Goal: Information Seeking & Learning: Learn about a topic

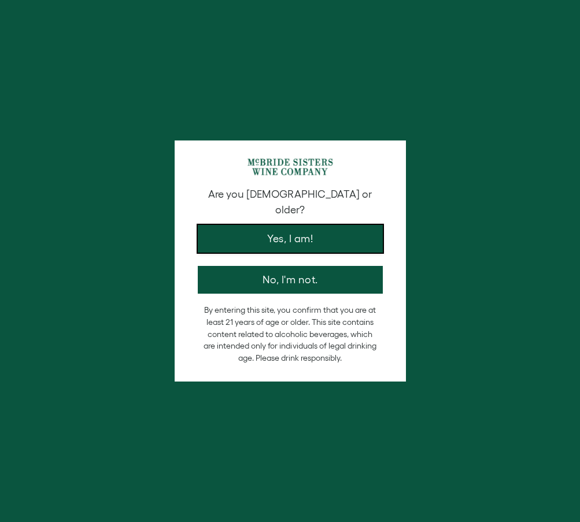
click at [295, 225] on button "Yes, I am!" at bounding box center [290, 239] width 185 height 28
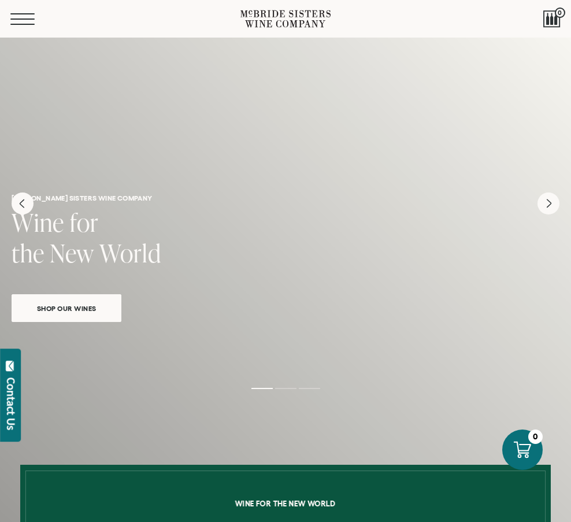
click at [23, 16] on button "Menu" at bounding box center [31, 19] width 42 height 12
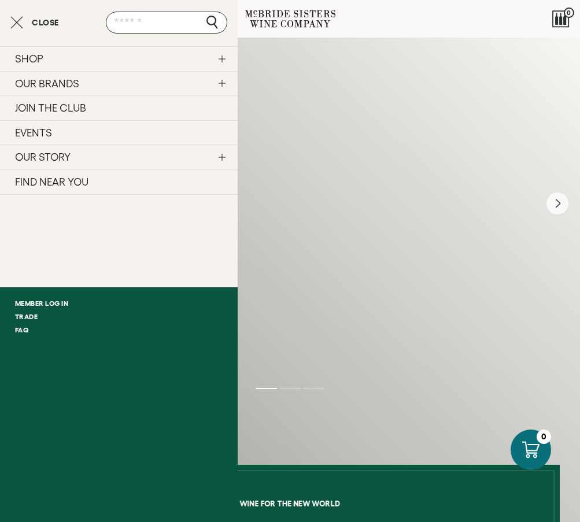
click at [39, 83] on link "OUR BRANDS" at bounding box center [119, 83] width 238 height 25
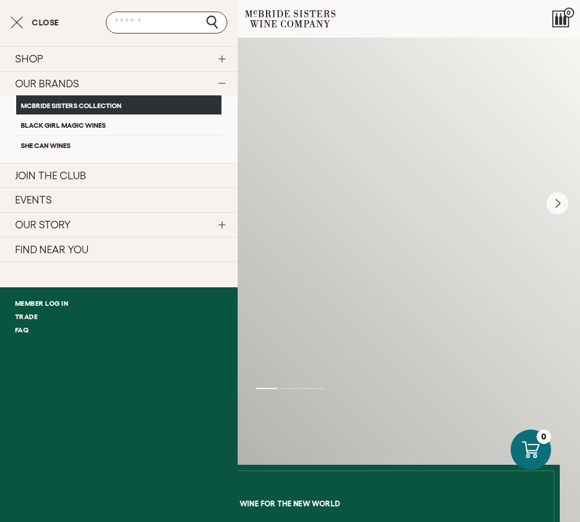
click at [51, 104] on link "McBride Sisters Collection" at bounding box center [118, 104] width 205 height 19
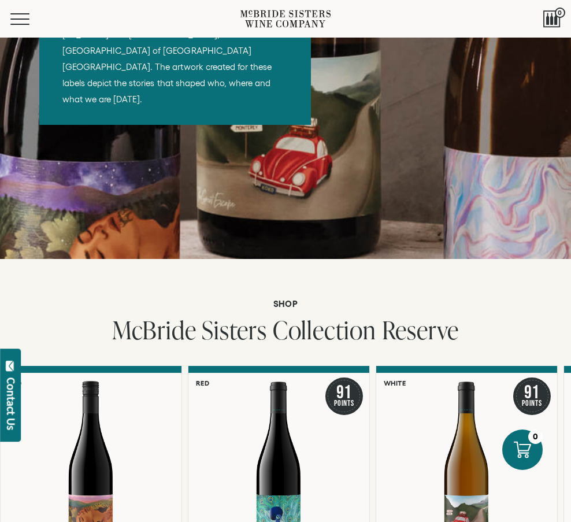
scroll to position [1272, 0]
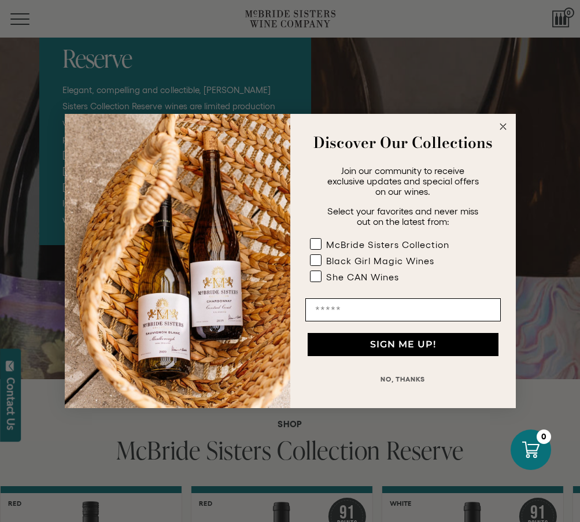
click at [506, 127] on circle "Close dialog" at bounding box center [502, 126] width 13 height 13
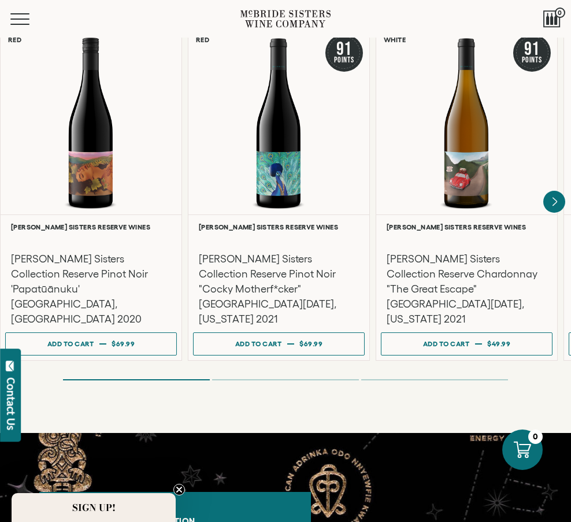
scroll to position [1735, 0]
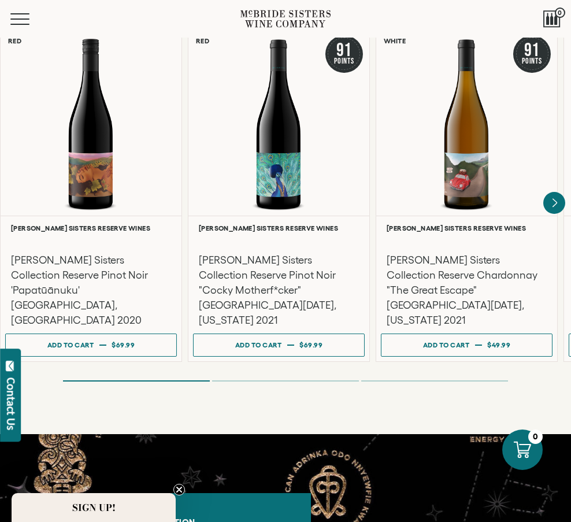
click at [290, 379] on ol at bounding box center [285, 380] width 463 height 3
click at [297, 379] on ol at bounding box center [285, 380] width 463 height 3
click at [424, 379] on ol at bounding box center [285, 380] width 463 height 3
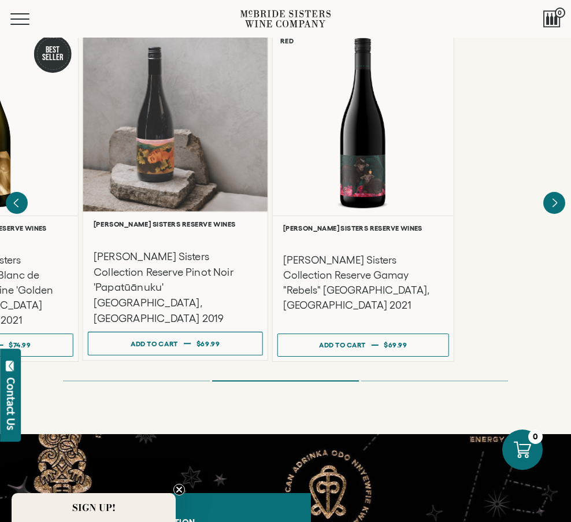
click at [116, 277] on div "McBride Sisters Collection Reserve Pinot Noir 'Papatūānuku' Central Otago, New …" at bounding box center [175, 277] width 175 height 98
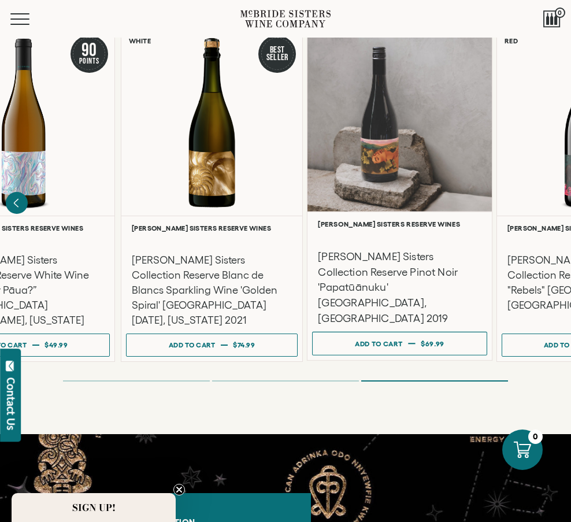
click at [442, 231] on div at bounding box center [400, 237] width 164 height 13
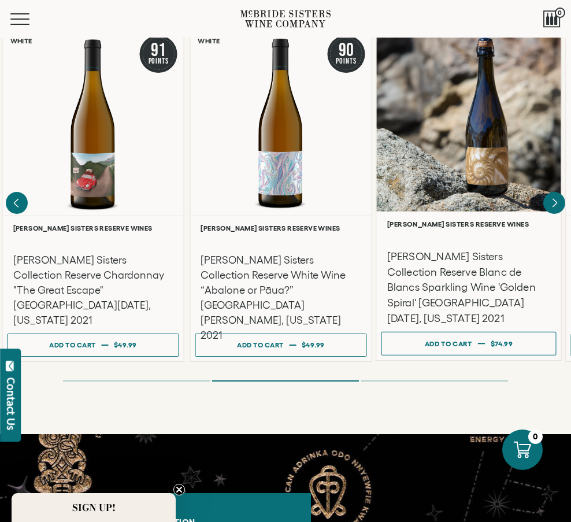
click at [542, 228] on div "McBride Sisters Collection Reserve Blanc de Blancs Sparkling Wine 'Golden Spira…" at bounding box center [469, 277] width 175 height 98
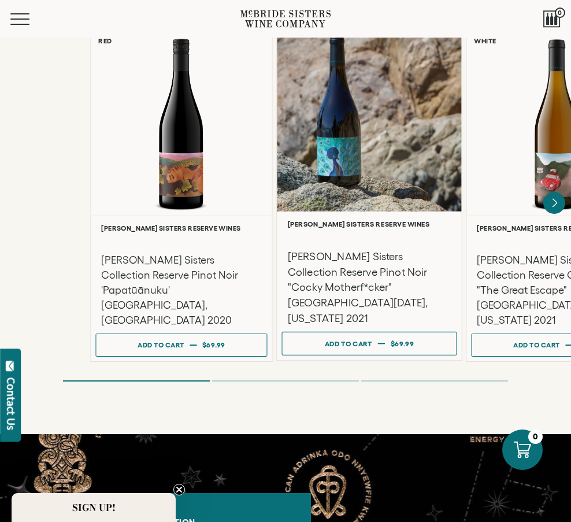
click at [537, 220] on div "**********" at bounding box center [372, 193] width 571 height 338
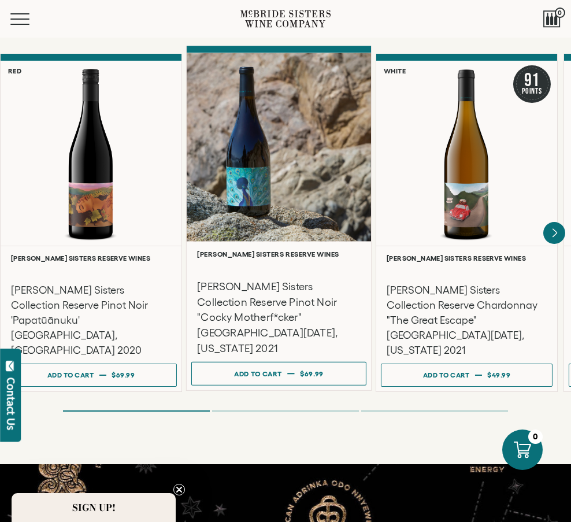
scroll to position [1677, 0]
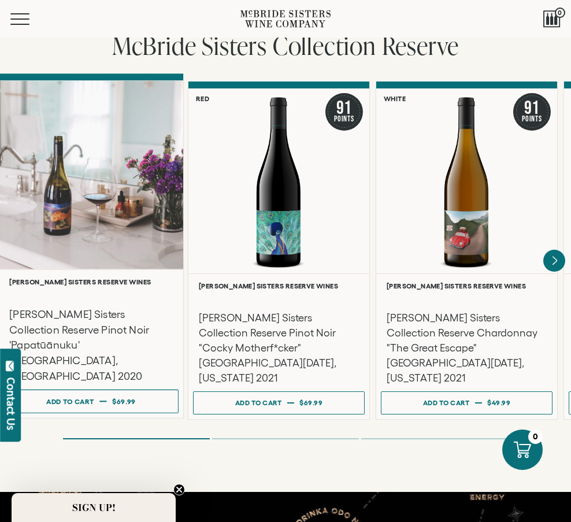
click at [12, 278] on h6 "McBride Sisters Reserve Wines" at bounding box center [91, 282] width 164 height 8
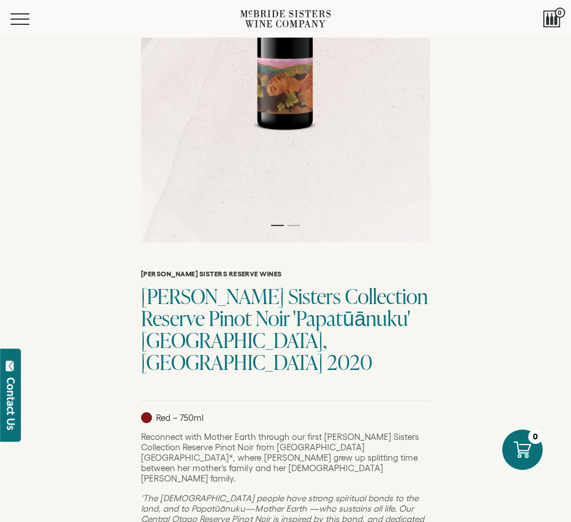
scroll to position [289, 0]
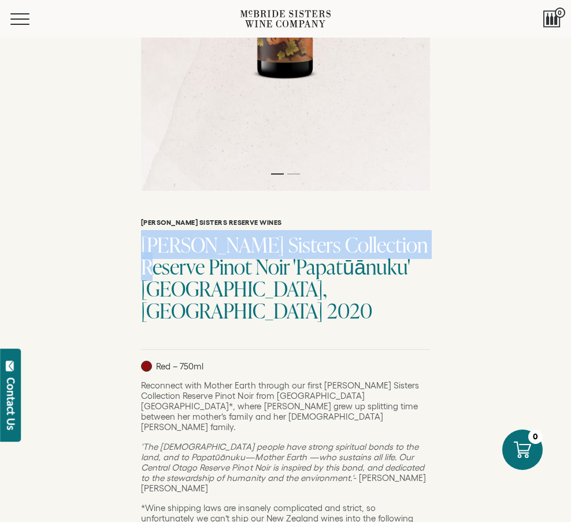
drag, startPoint x: 142, startPoint y: 246, endPoint x: 423, endPoint y: 240, distance: 281.7
click at [423, 240] on h1 "McBride Sisters Collection Reserve Pinot Noir 'Papatūānuku' Central Otago, New …" at bounding box center [285, 278] width 289 height 88
copy h1 "McBride Sisters Collection Reserve"
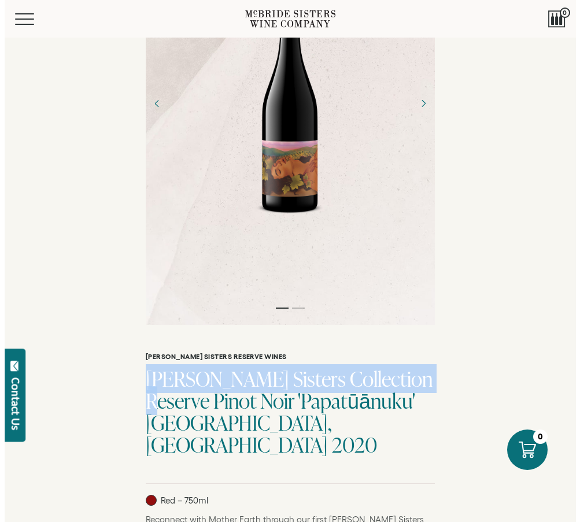
scroll to position [0, 0]
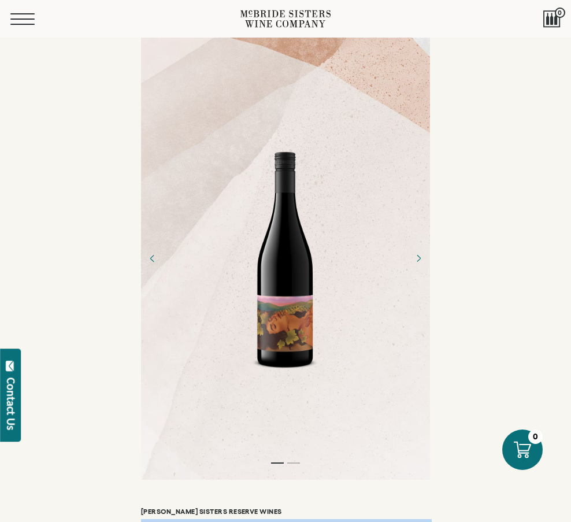
click at [23, 14] on button "Menu" at bounding box center [31, 19] width 42 height 12
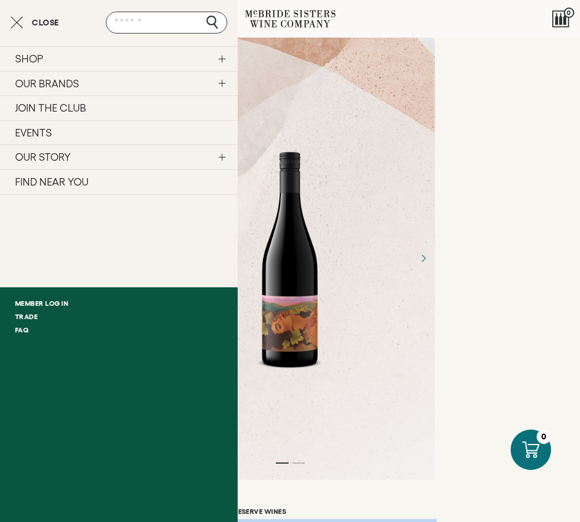
click at [45, 85] on link "OUR BRANDS" at bounding box center [119, 83] width 238 height 25
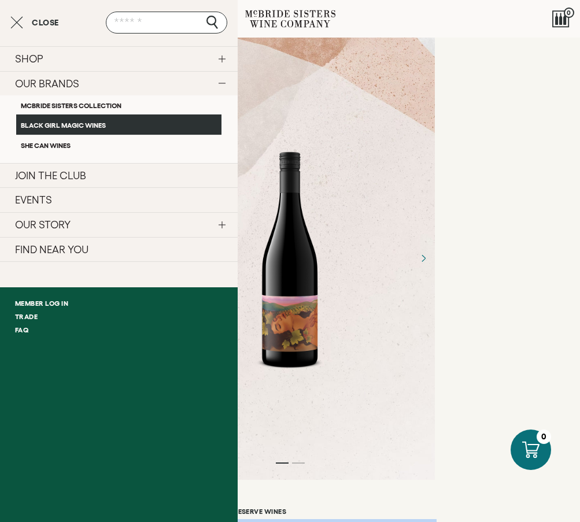
click at [42, 126] on link "Black Girl Magic Wines" at bounding box center [118, 124] width 205 height 20
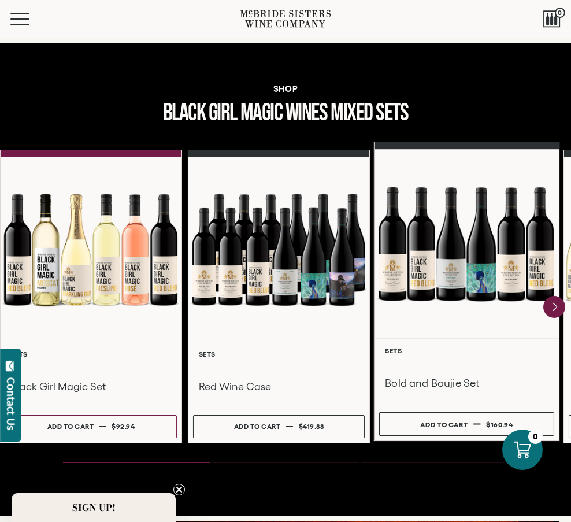
scroll to position [1214, 0]
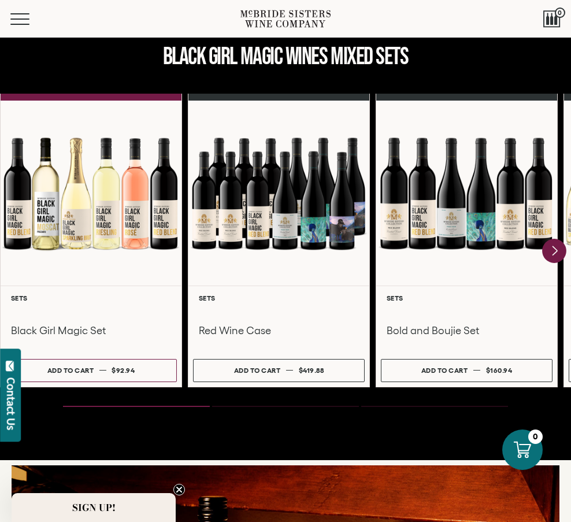
click at [549, 251] on icon "Next" at bounding box center [554, 251] width 24 height 24
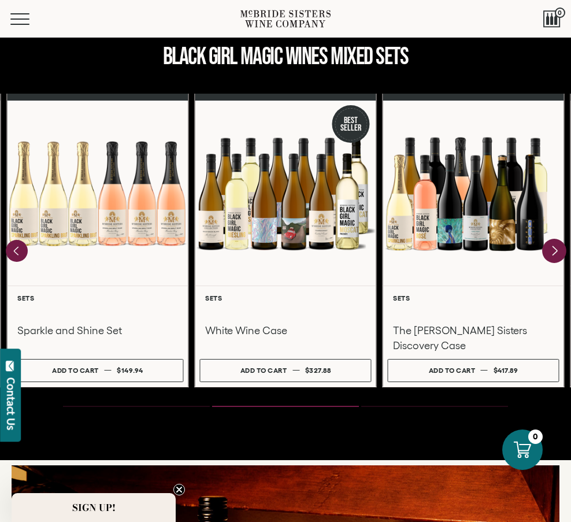
click at [549, 251] on icon "Next" at bounding box center [554, 251] width 24 height 24
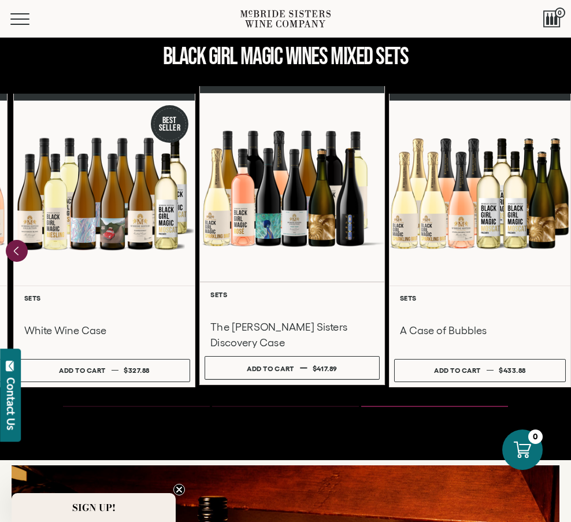
click at [348, 232] on div at bounding box center [292, 187] width 184 height 189
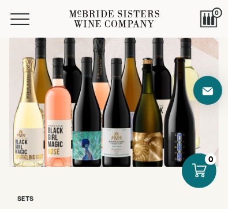
drag, startPoint x: 161, startPoint y: 141, endPoint x: 139, endPoint y: 131, distance: 23.8
click at [139, 131] on div at bounding box center [114, 101] width 210 height 243
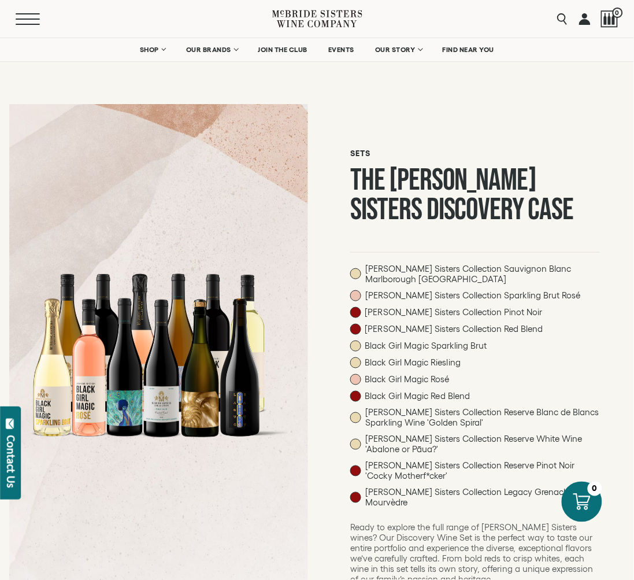
click at [26, 14] on span "Mobile Menu Trigger" at bounding box center [28, 13] width 24 height 1
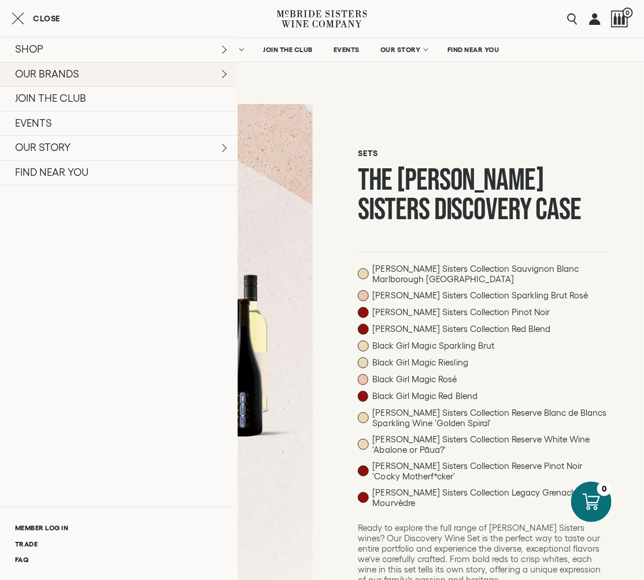
click at [43, 62] on link "OUR BRANDS" at bounding box center [119, 74] width 238 height 25
click at [48, 67] on link "OUR BRANDS" at bounding box center [119, 74] width 238 height 25
click at [49, 69] on link "OUR BRANDS" at bounding box center [119, 74] width 238 height 25
click at [87, 73] on link "OUR BRANDS" at bounding box center [119, 74] width 238 height 25
click at [216, 48] on link "SHOP" at bounding box center [119, 49] width 238 height 25
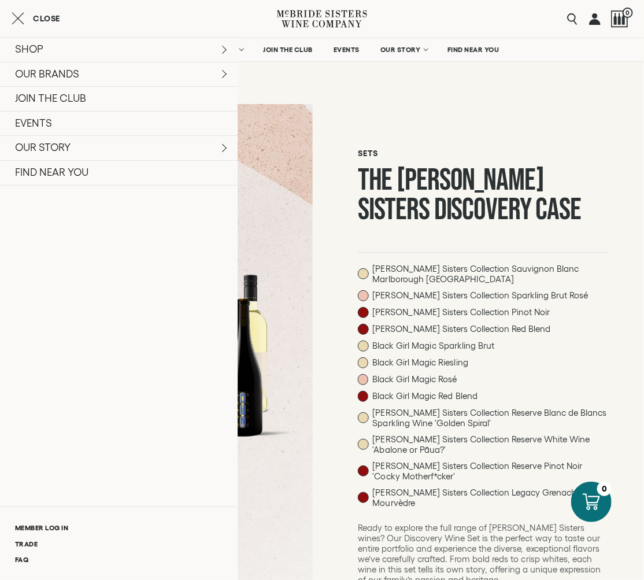
click at [19, 13] on icon "Close cart" at bounding box center [18, 19] width 13 height 14
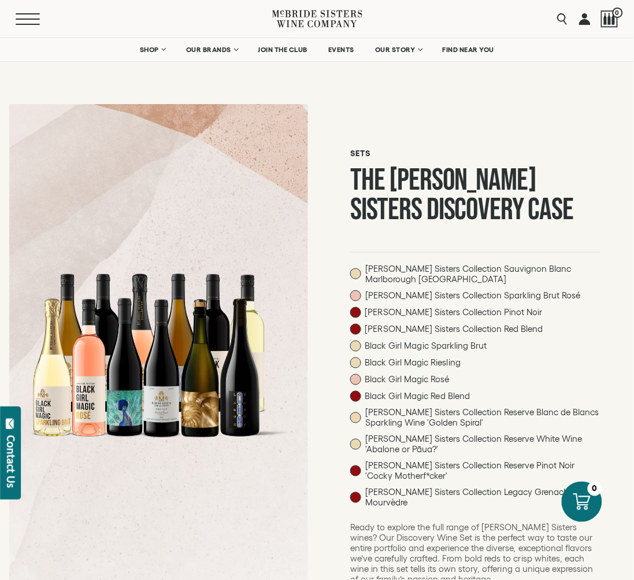
click at [26, 19] on span "Mobile Menu Trigger" at bounding box center [28, 19] width 24 height 1
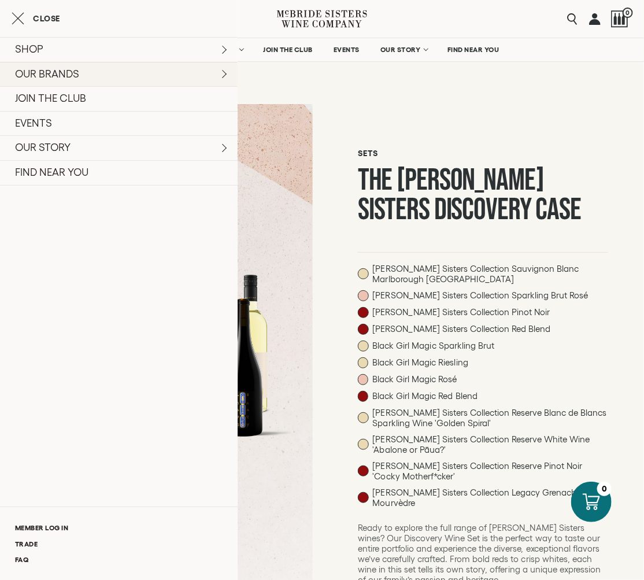
click at [48, 75] on link "OUR BRANDS" at bounding box center [119, 74] width 238 height 25
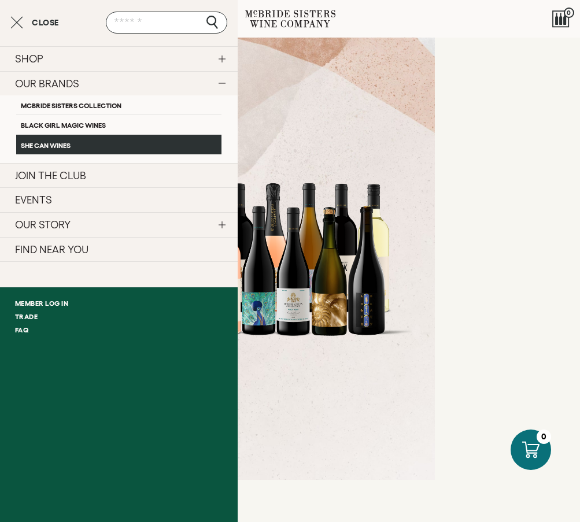
click at [54, 144] on link "SHE CAN Wines" at bounding box center [118, 145] width 205 height 20
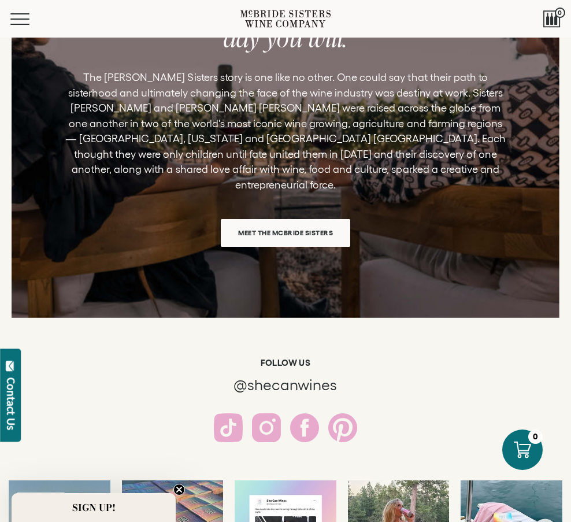
scroll to position [1619, 0]
